Goal: Transaction & Acquisition: Purchase product/service

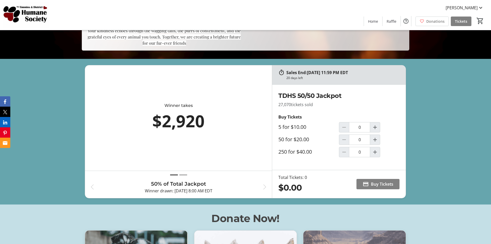
scroll to position [232, 0]
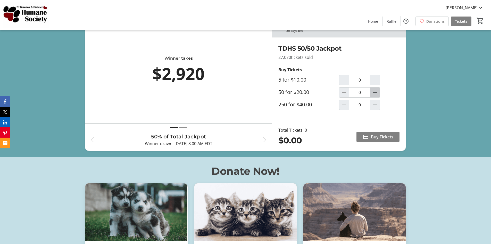
click at [376, 94] on mat-icon "Increment by one" at bounding box center [375, 92] width 6 height 6
type input "1"
click at [383, 139] on span "Buy Tickets" at bounding box center [382, 137] width 22 height 6
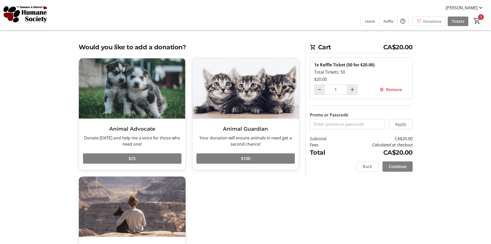
click at [398, 166] on span "Continue" at bounding box center [398, 166] width 18 height 6
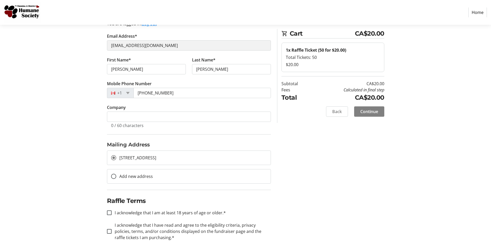
scroll to position [51, 0]
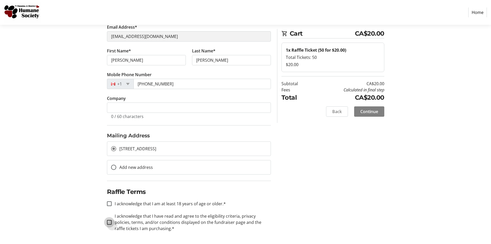
click at [110, 221] on input "I acknowledge that I have read and agree to the eligibility criteria, privacy p…" at bounding box center [109, 222] width 5 height 5
checkbox input "true"
click at [111, 204] on input "I acknowledge that I am at least 18 years of age or older.*" at bounding box center [109, 203] width 5 height 5
checkbox input "true"
click at [365, 113] on span "Continue" at bounding box center [369, 111] width 18 height 6
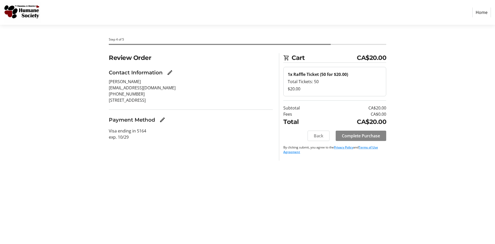
click at [363, 135] on span "Complete Purchase" at bounding box center [361, 136] width 38 height 6
